Goal: Use online tool/utility

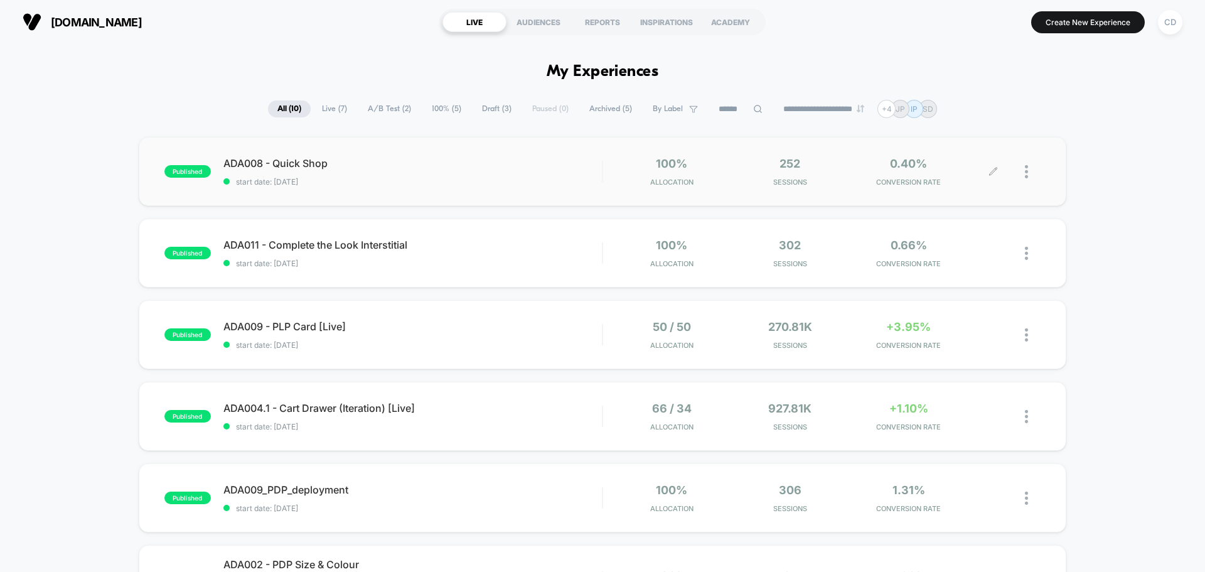
click at [991, 171] on icon at bounding box center [992, 171] width 9 height 9
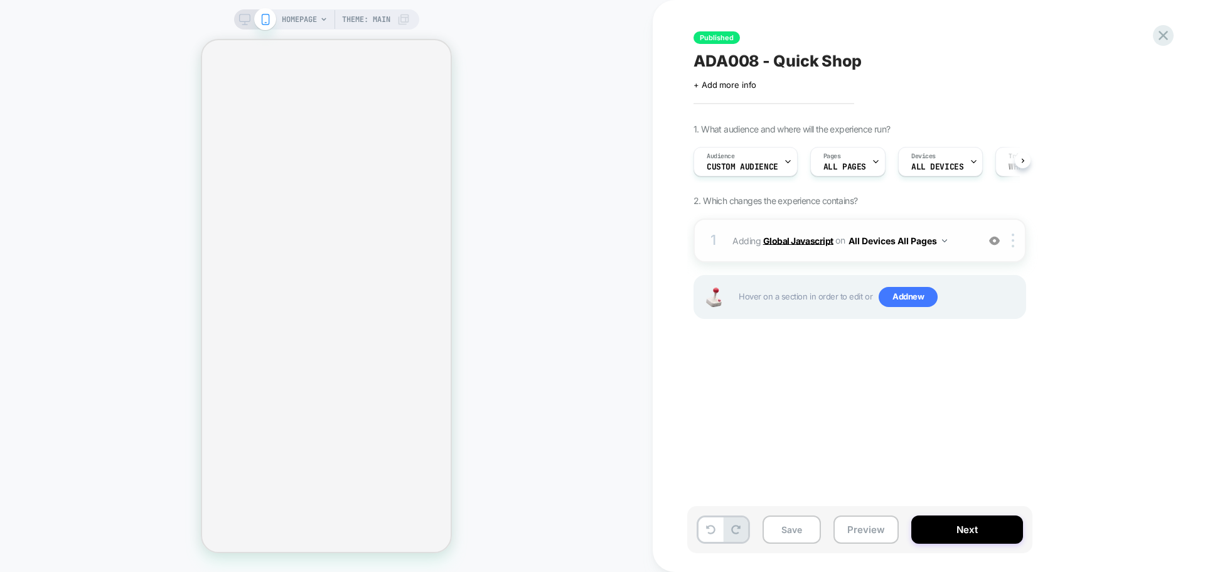
scroll to position [0, 1]
click at [803, 244] on b "Global Javascript" at bounding box center [798, 240] width 70 height 11
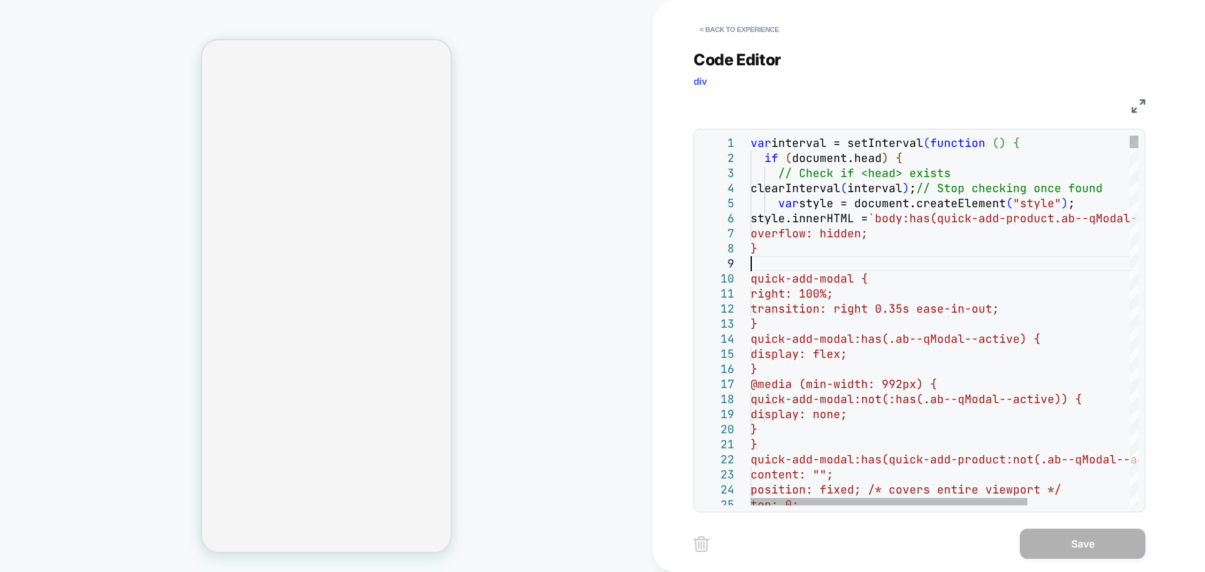
select select "**********"
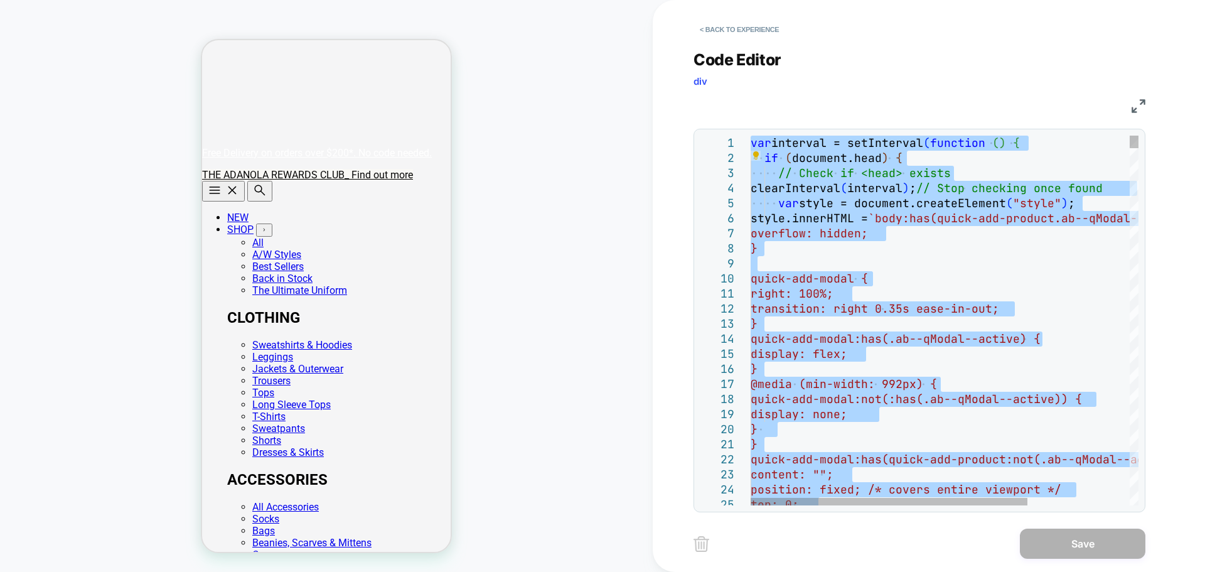
type textarea "**********"
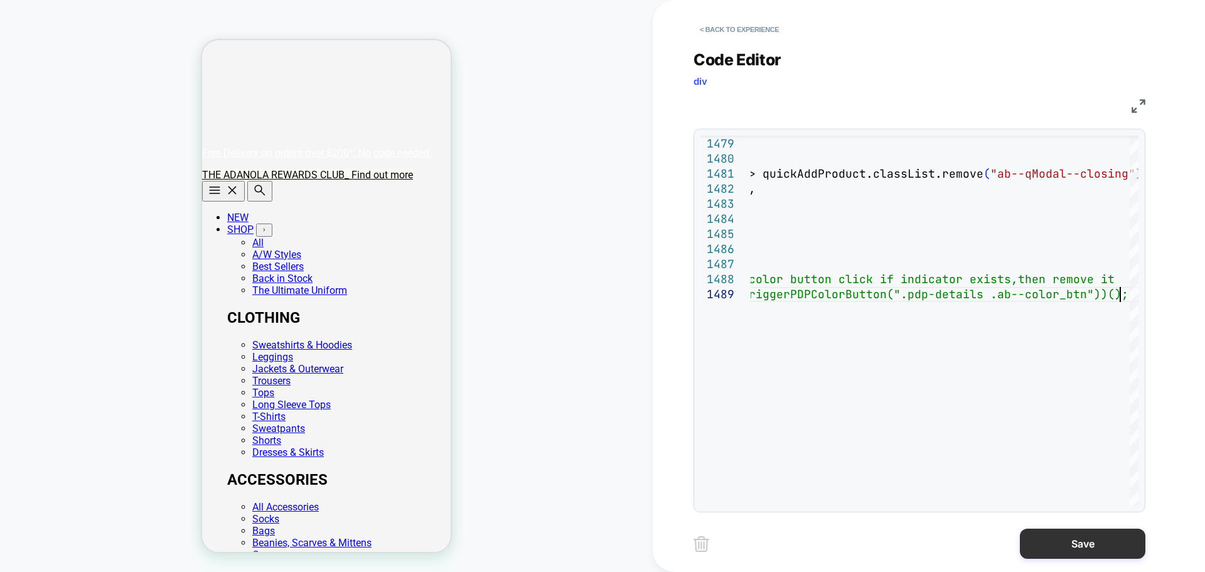
click at [1079, 540] on button "Save" at bounding box center [1082, 543] width 125 height 30
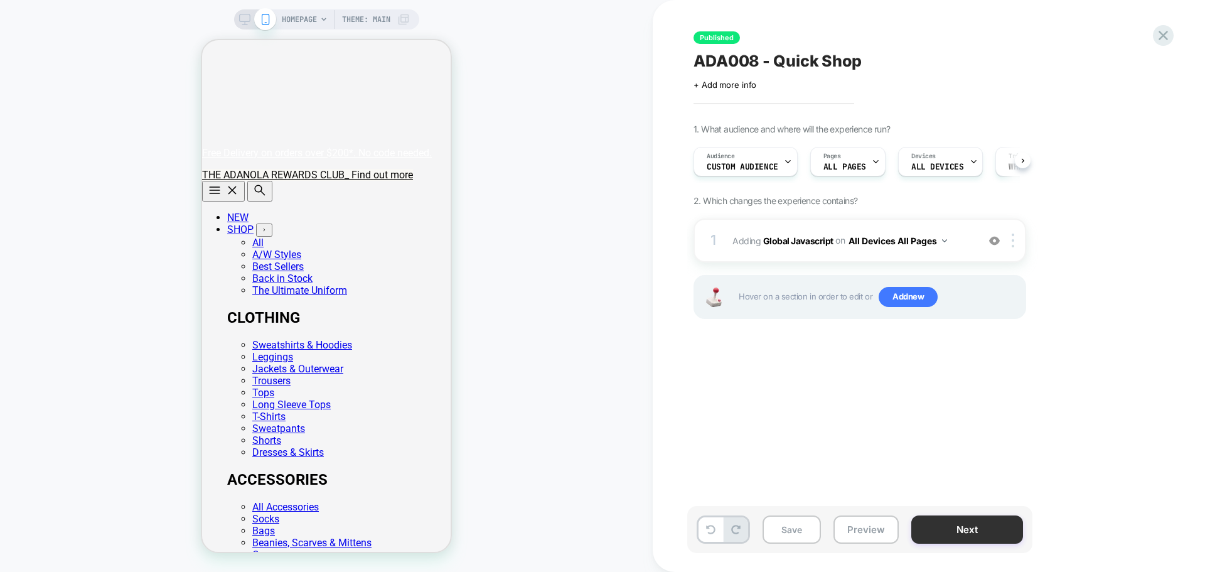
scroll to position [0, 1]
click at [986, 532] on button "Next" at bounding box center [967, 529] width 112 height 28
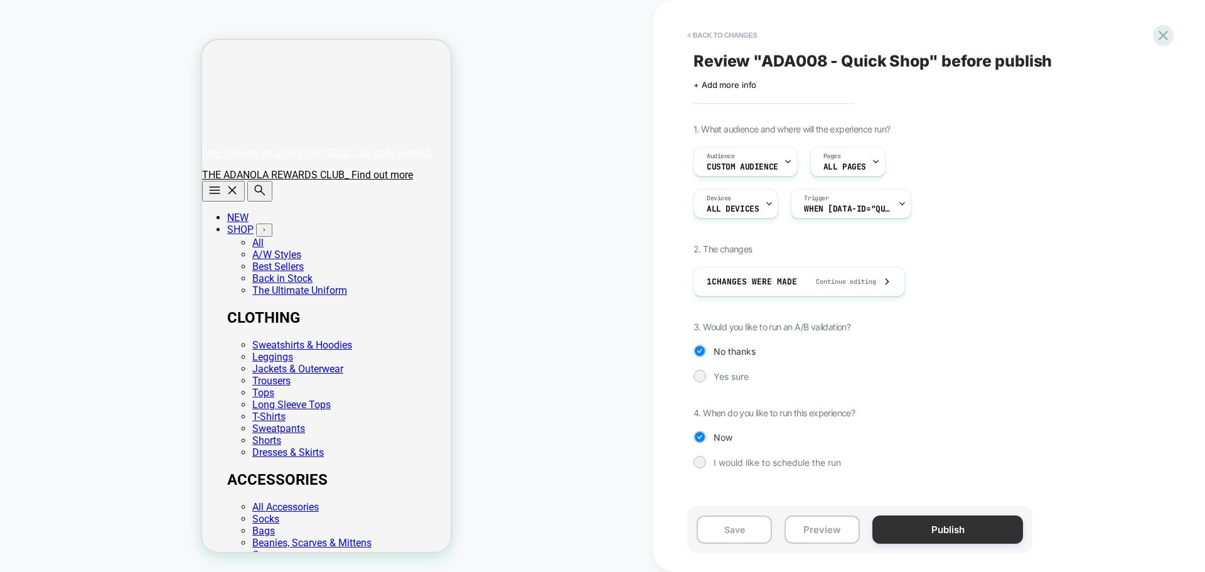
click at [909, 532] on button "Publish" at bounding box center [947, 529] width 151 height 28
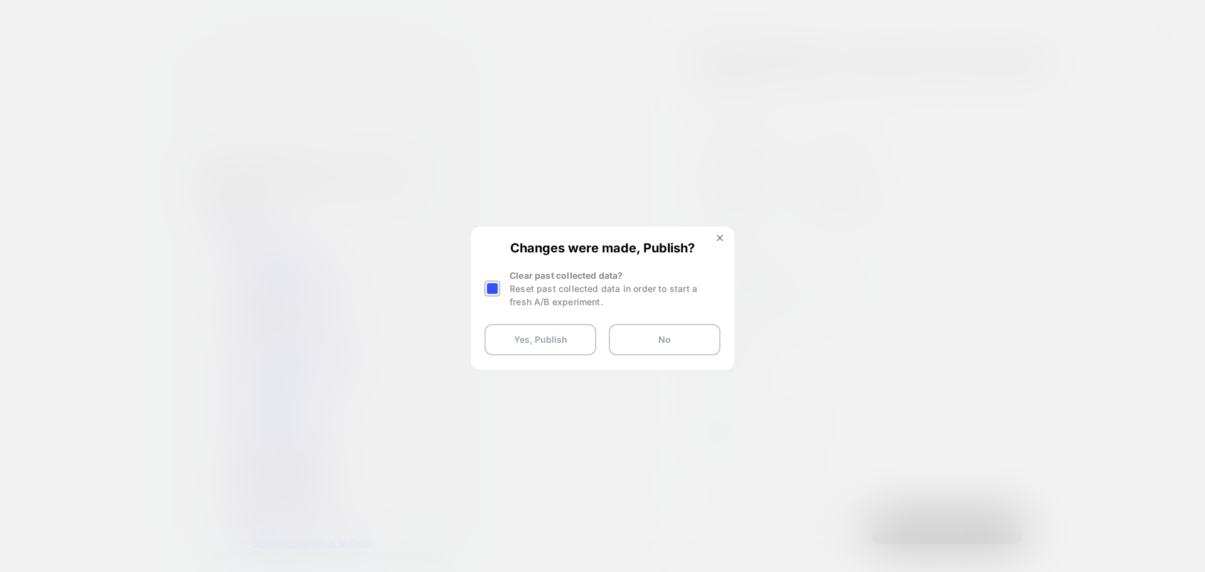
click at [496, 296] on div at bounding box center [493, 289] width 19 height 40
click at [494, 285] on div at bounding box center [492, 288] width 16 height 16
click at [519, 333] on button "Yes, Publish" at bounding box center [540, 339] width 112 height 31
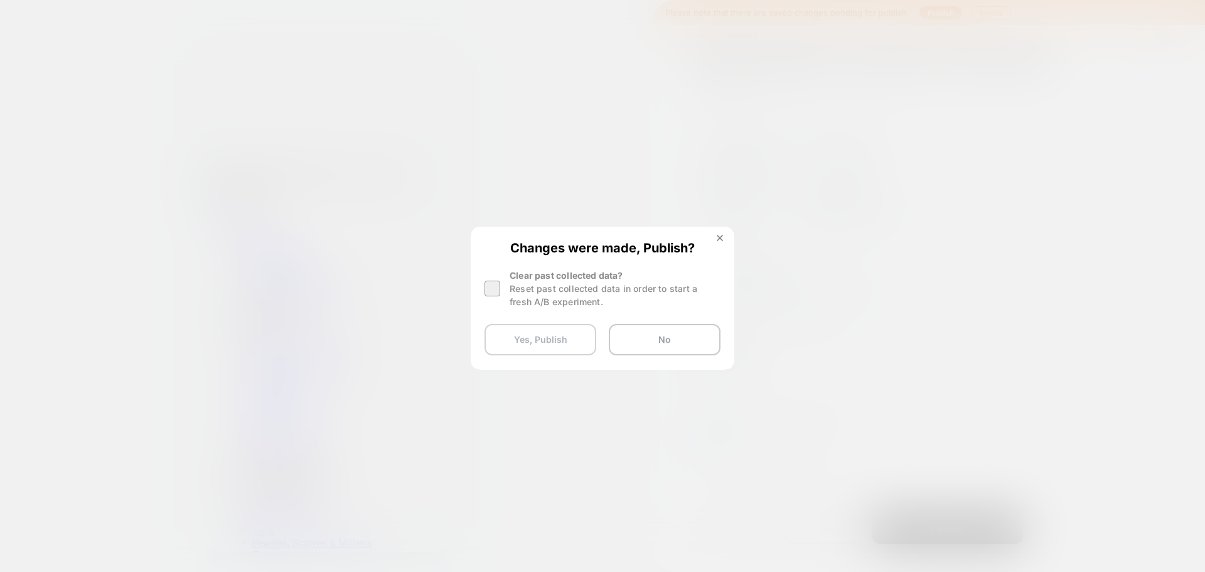
scroll to position [0, 144]
